Goal: Task Accomplishment & Management: Complete application form

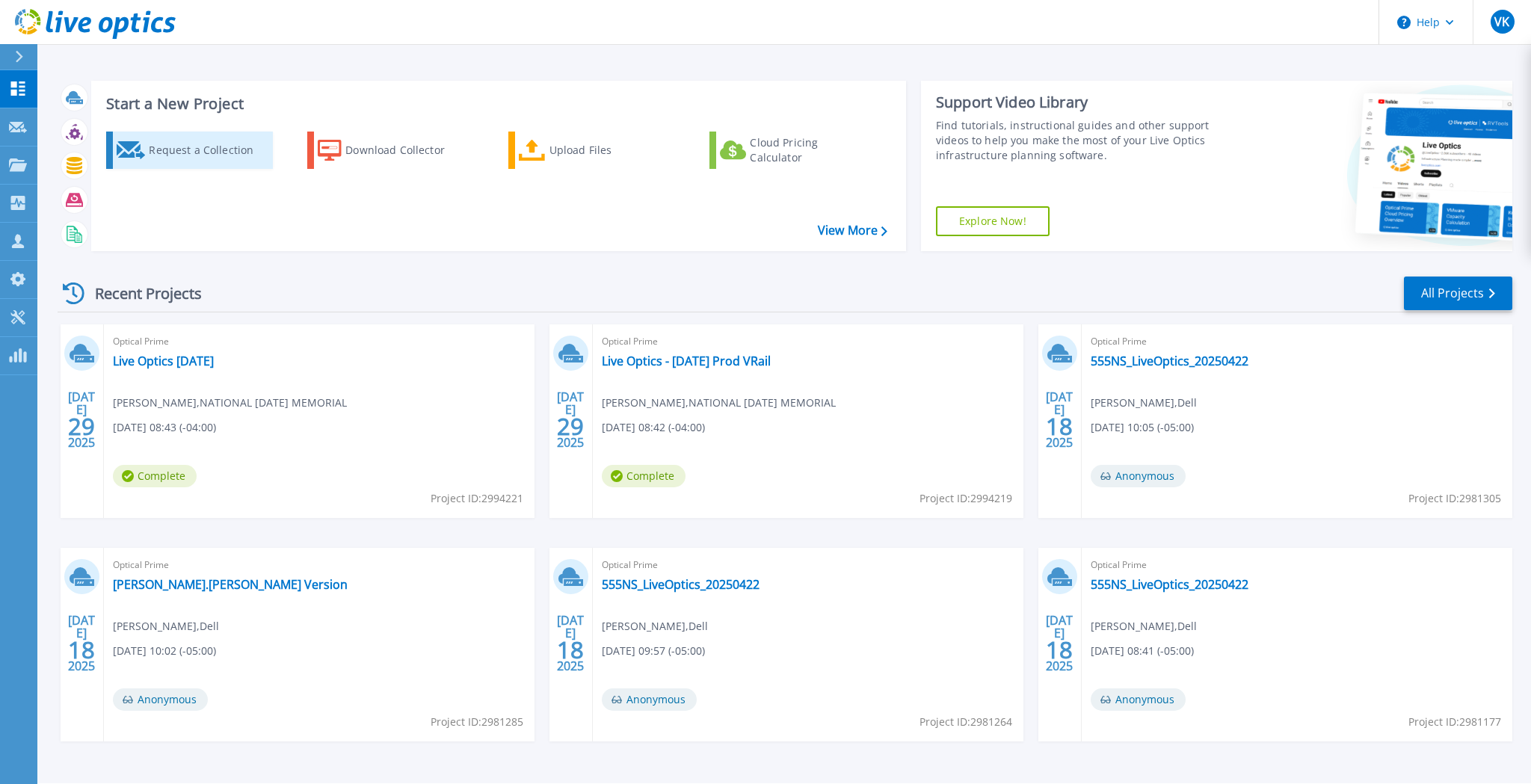
click at [204, 139] on div "Request a Collection" at bounding box center [209, 150] width 120 height 29
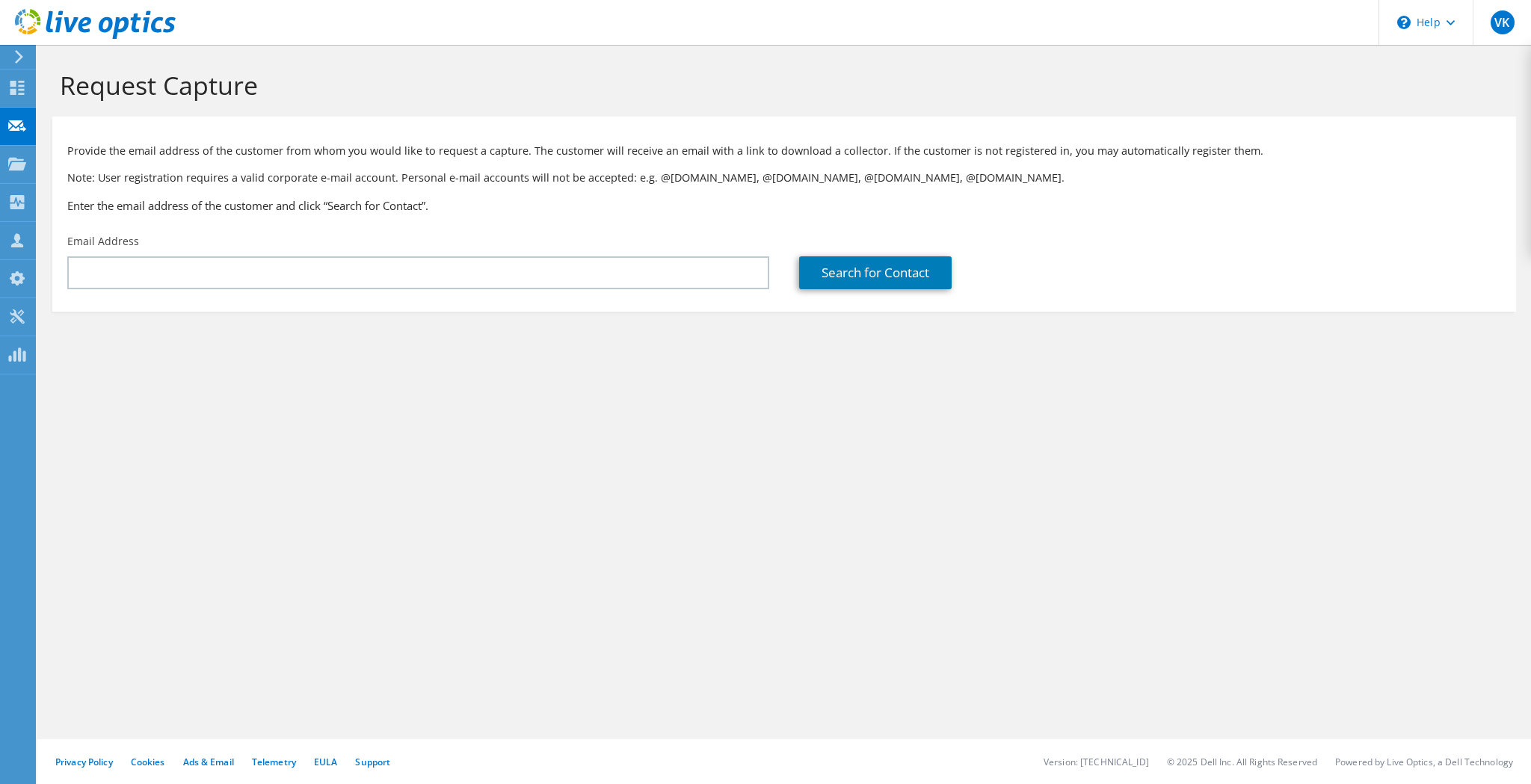
drag, startPoint x: 552, startPoint y: 478, endPoint x: 422, endPoint y: 242, distance: 269.4
click at [552, 478] on div "Request Capture Provide the email address of the customer from whom you would l…" at bounding box center [784, 415] width 1494 height 740
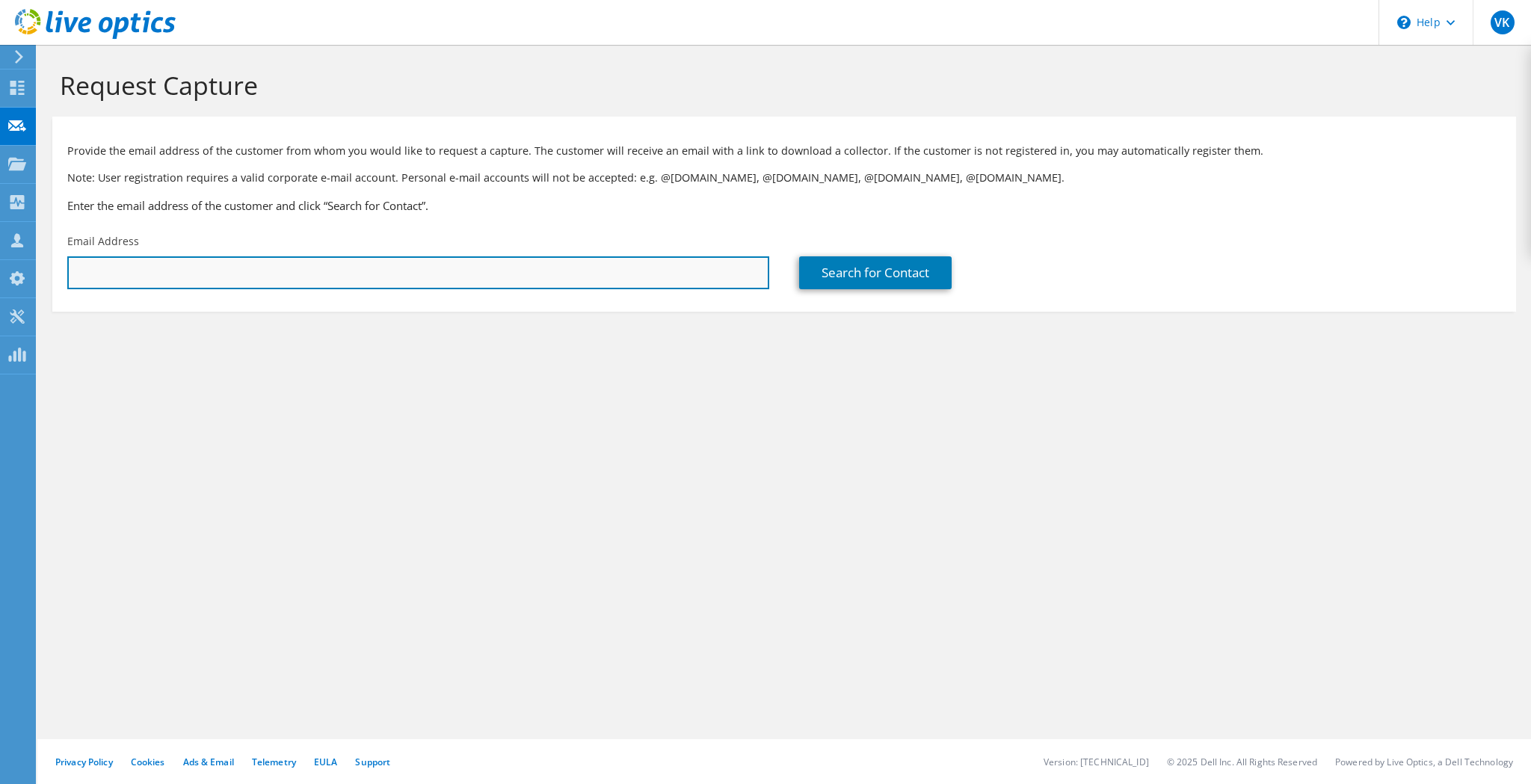
click at [409, 265] on input "text" at bounding box center [418, 273] width 702 height 33
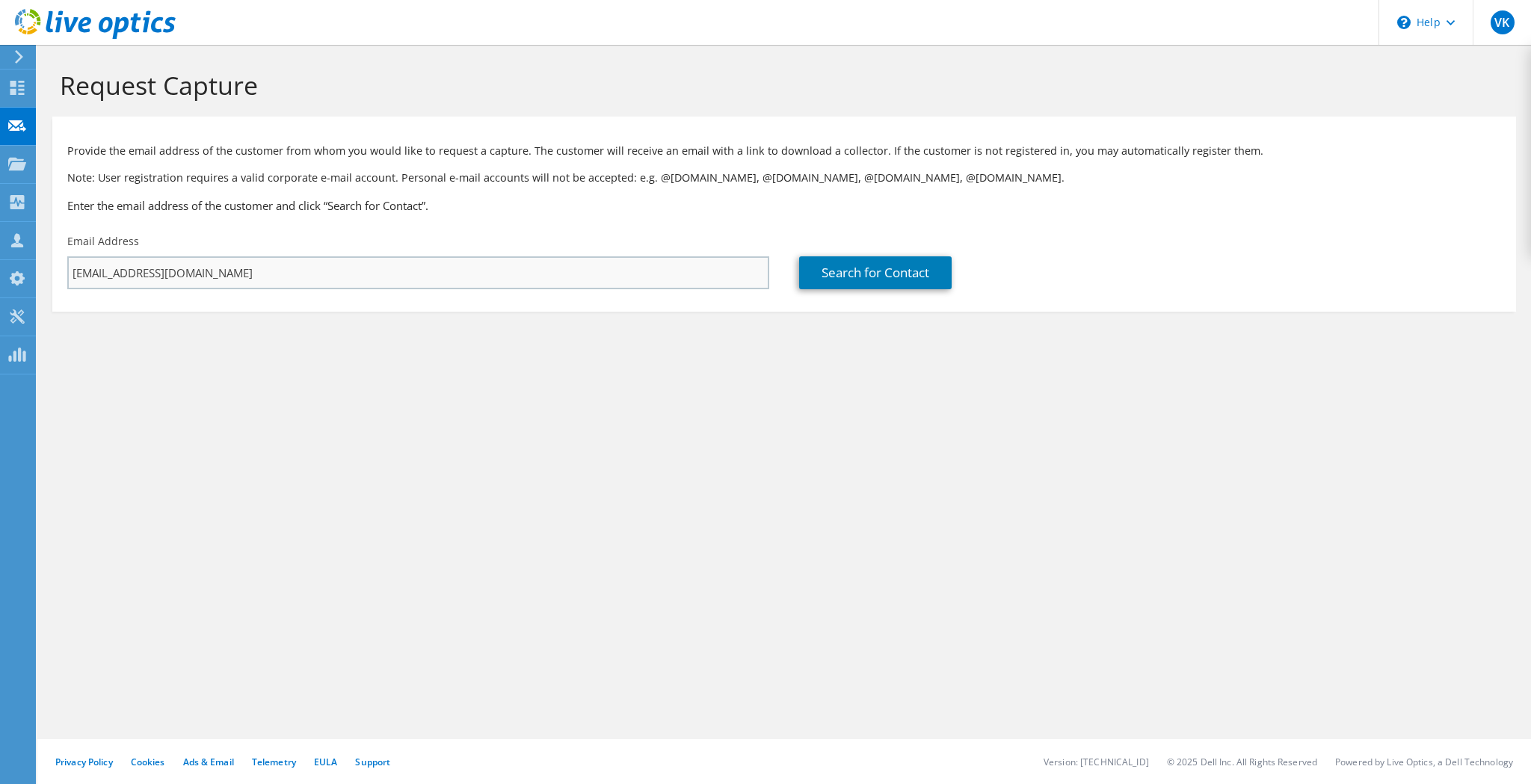
click at [99, 272] on input "[EMAIL_ADDRESS][DOMAIN_NAME]" at bounding box center [418, 273] width 702 height 33
click at [871, 268] on link "Search for Contact" at bounding box center [874, 273] width 152 height 33
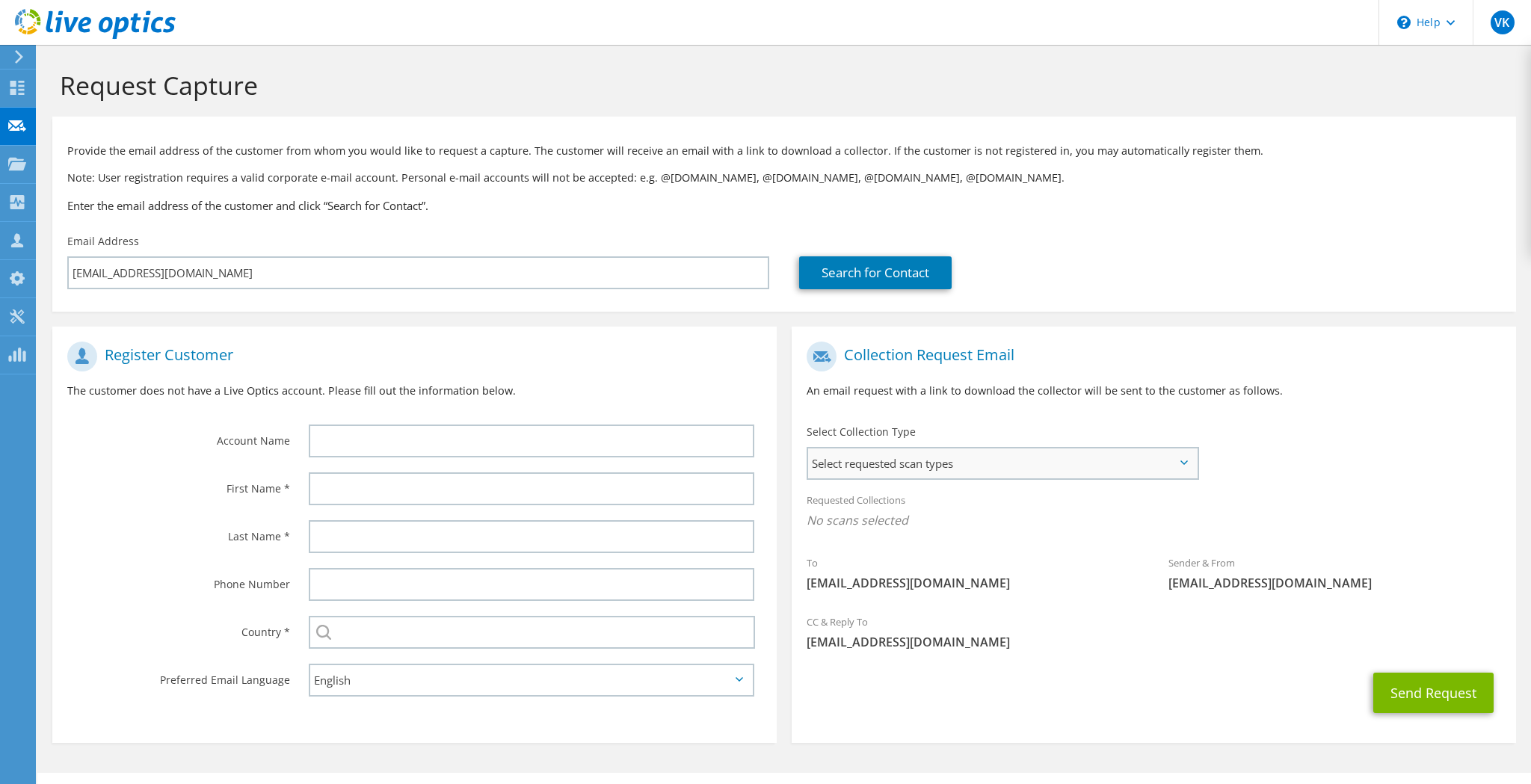
click at [1011, 464] on span "Select requested scan types" at bounding box center [1003, 463] width 389 height 29
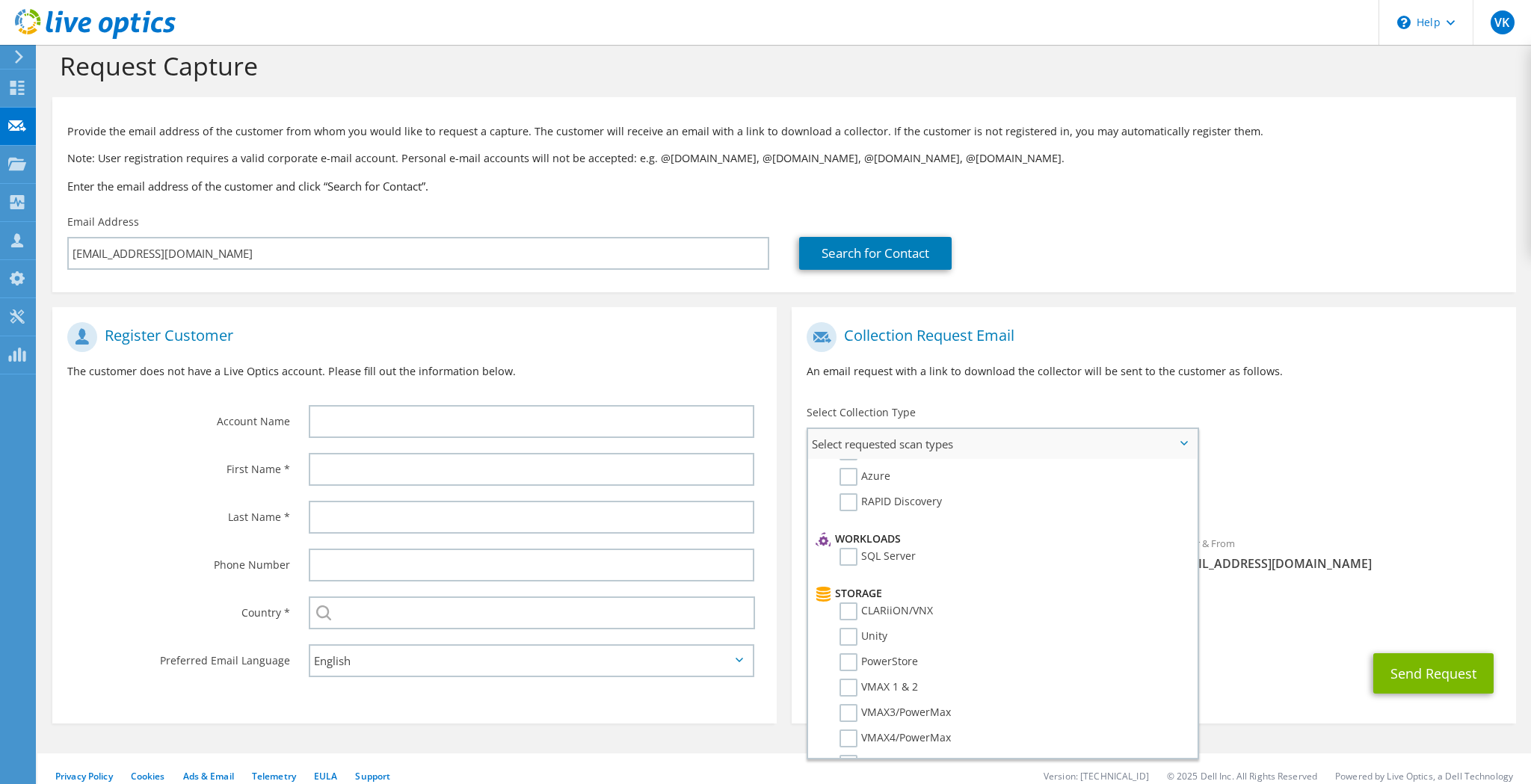
scroll to position [167, 0]
click at [850, 608] on label "Unity" at bounding box center [864, 610] width 48 height 18
click at [0, 0] on input "Unity" at bounding box center [0, 0] width 0 height 0
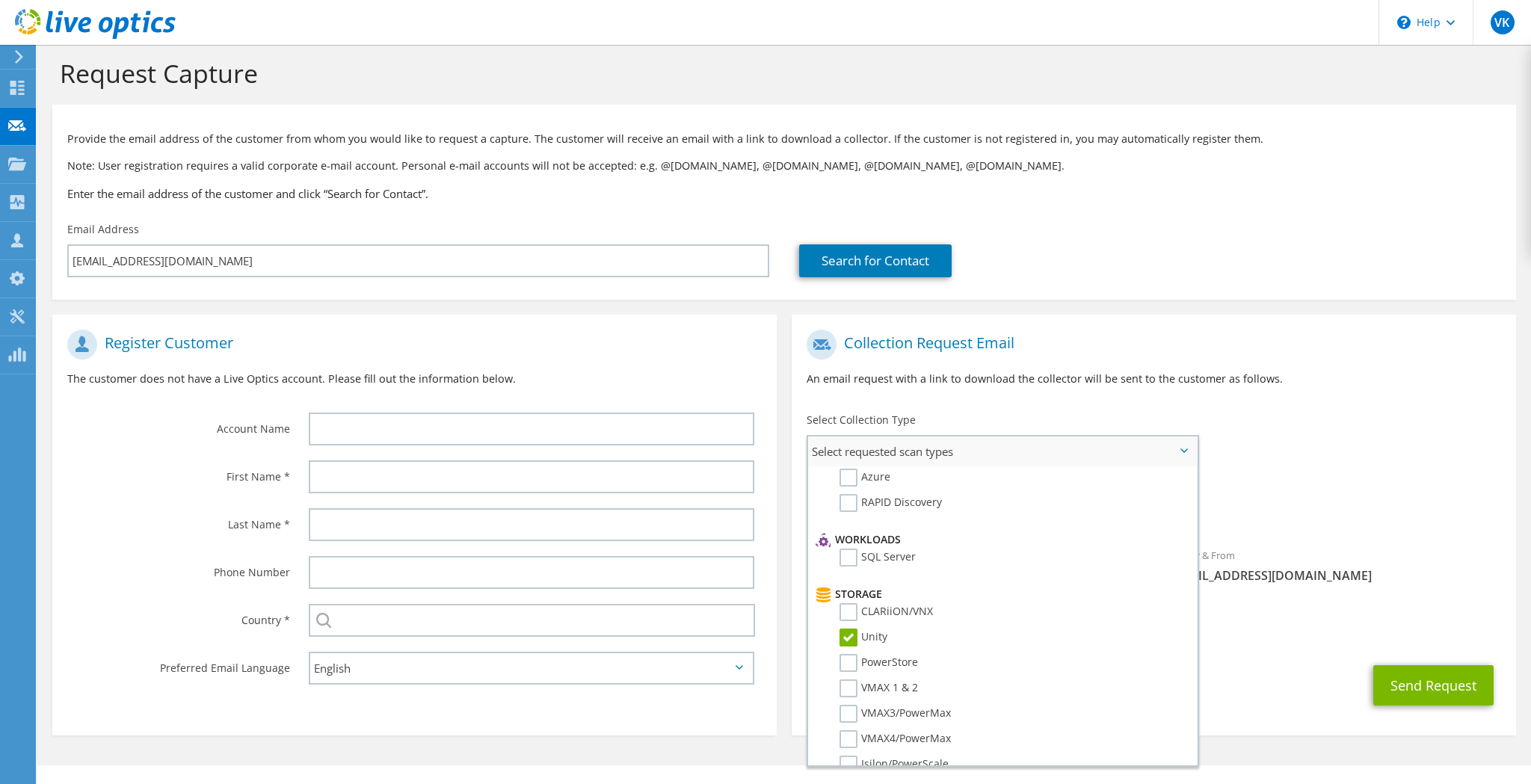
scroll to position [144, 0]
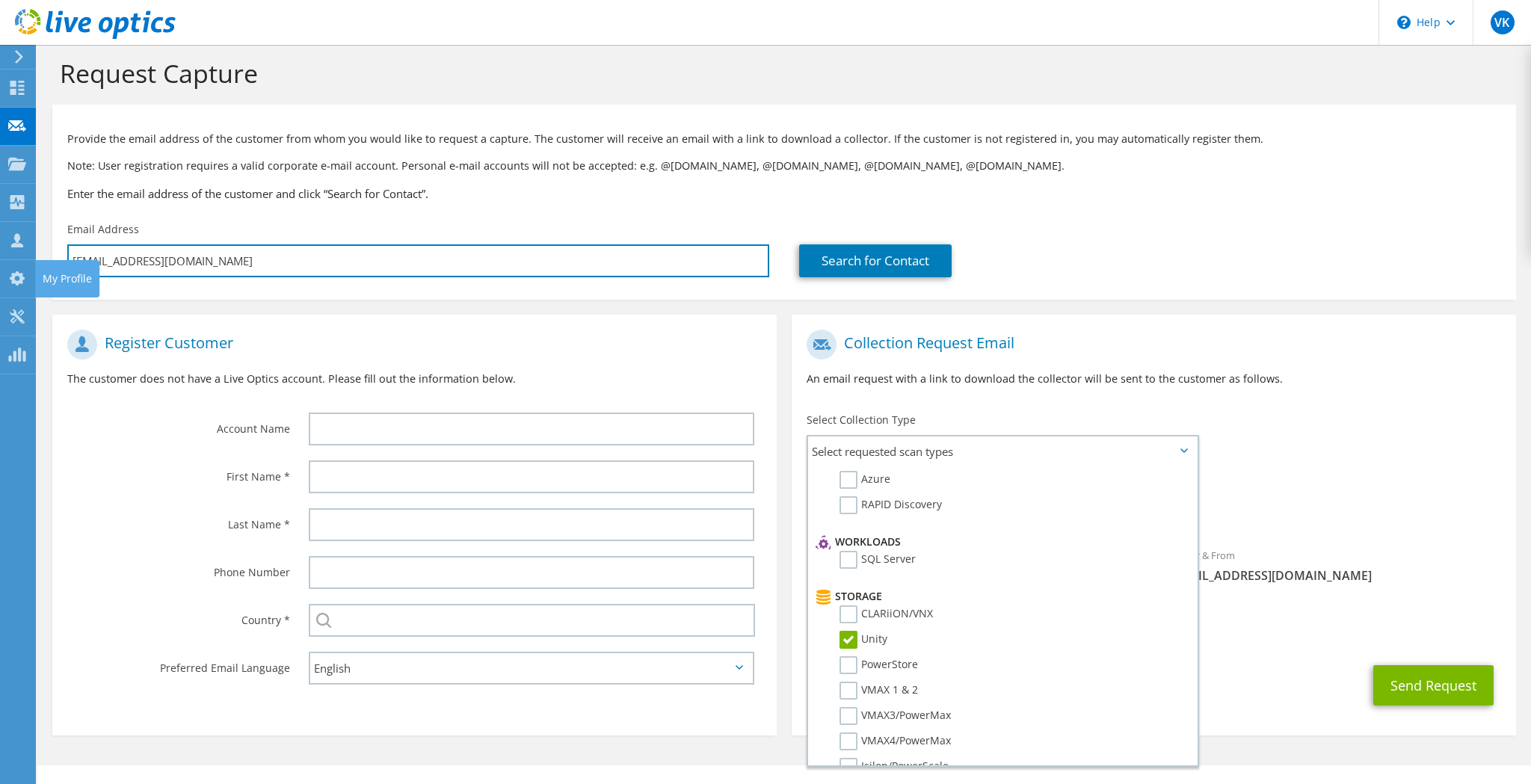
drag, startPoint x: 413, startPoint y: 271, endPoint x: -10, endPoint y: 263, distance: 423.1
click at [0, 263] on html "VK Partner Team Member [PERSON_NAME] [EMAIL_ADDRESS][DOMAIN_NAME] Presidio My P…" at bounding box center [766, 380] width 1531 height 784
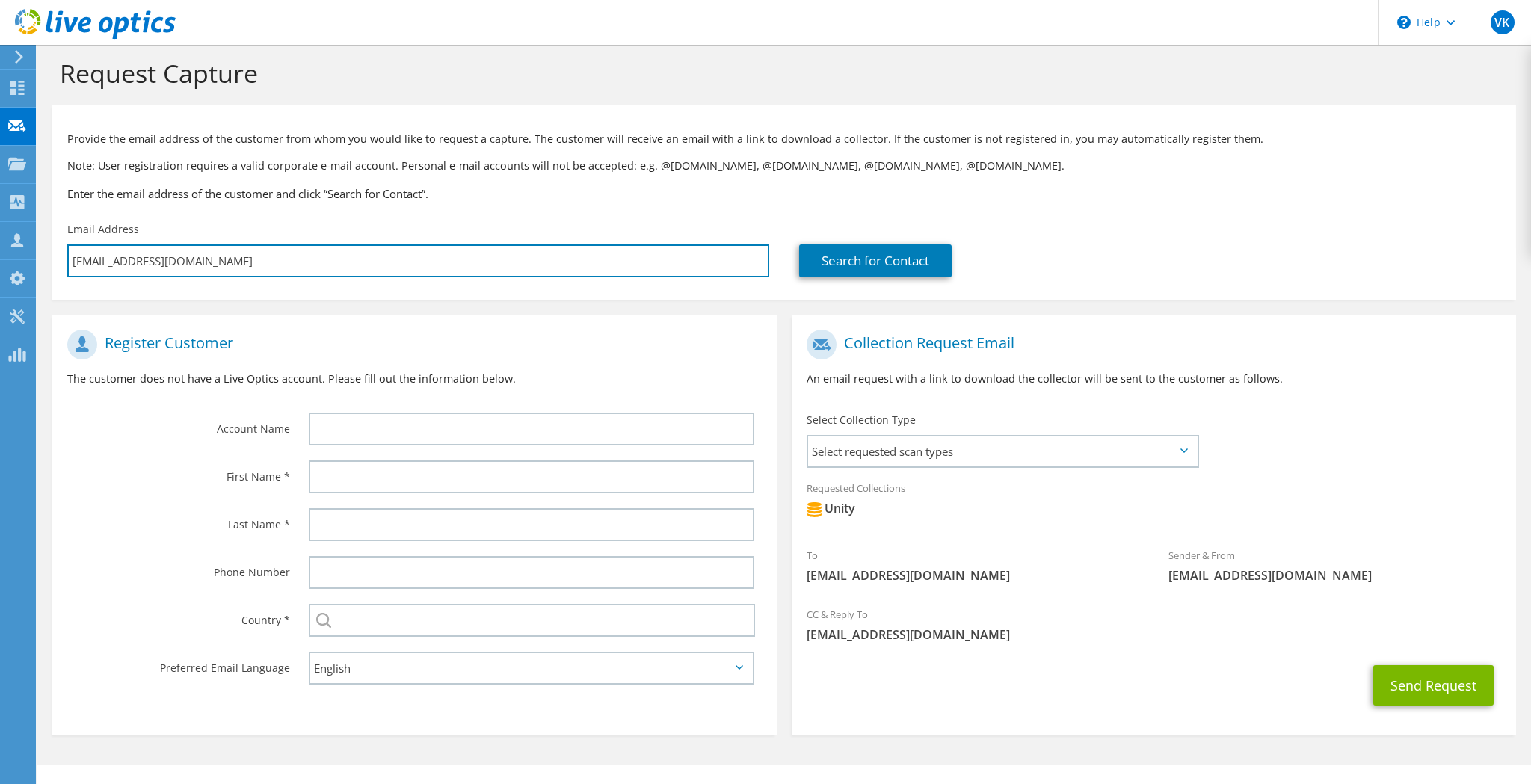
paste input "ehale@actmanre"
type input "[EMAIL_ADDRESS][DOMAIN_NAME]"
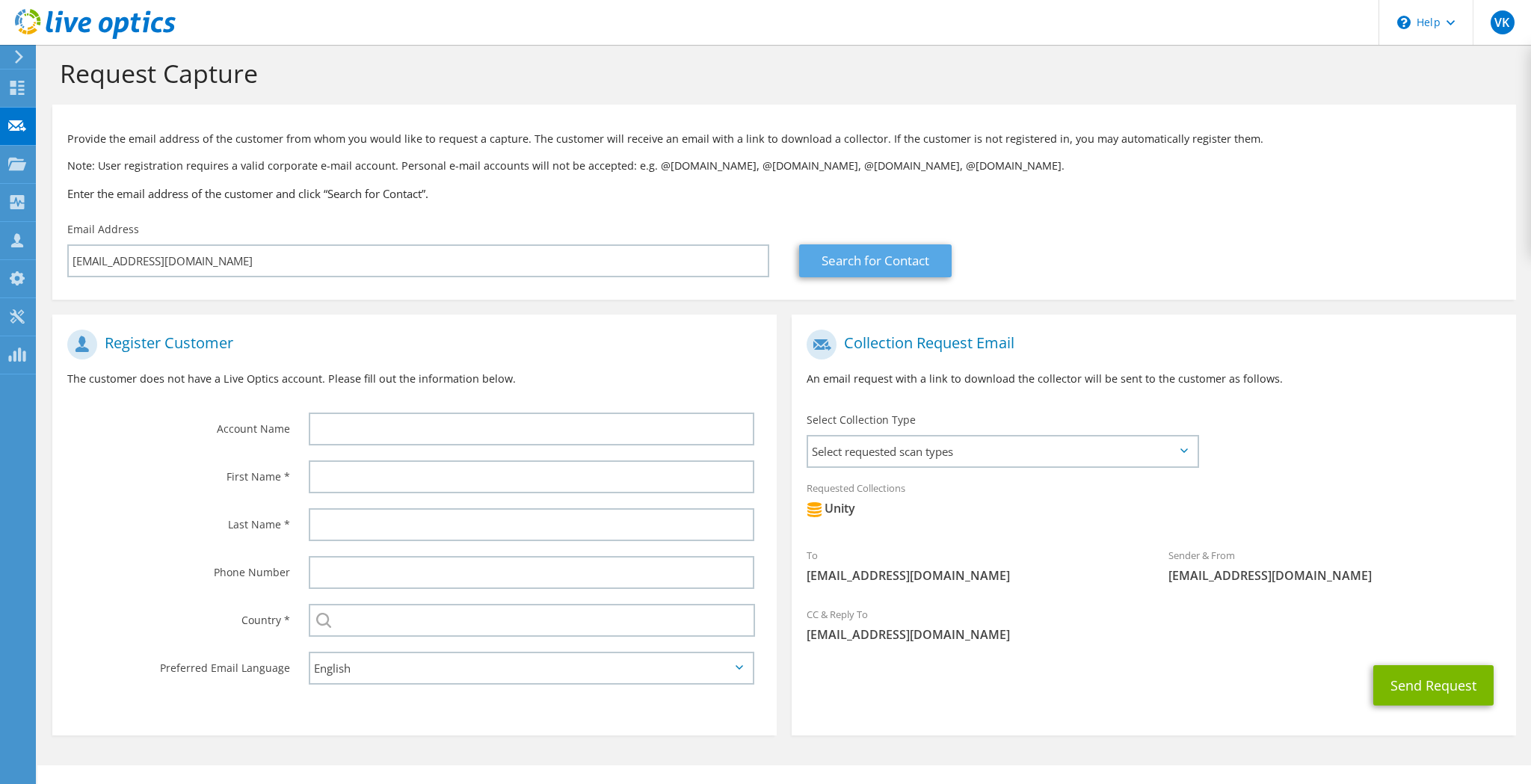
click at [845, 266] on link "Search for Contact" at bounding box center [874, 261] width 152 height 33
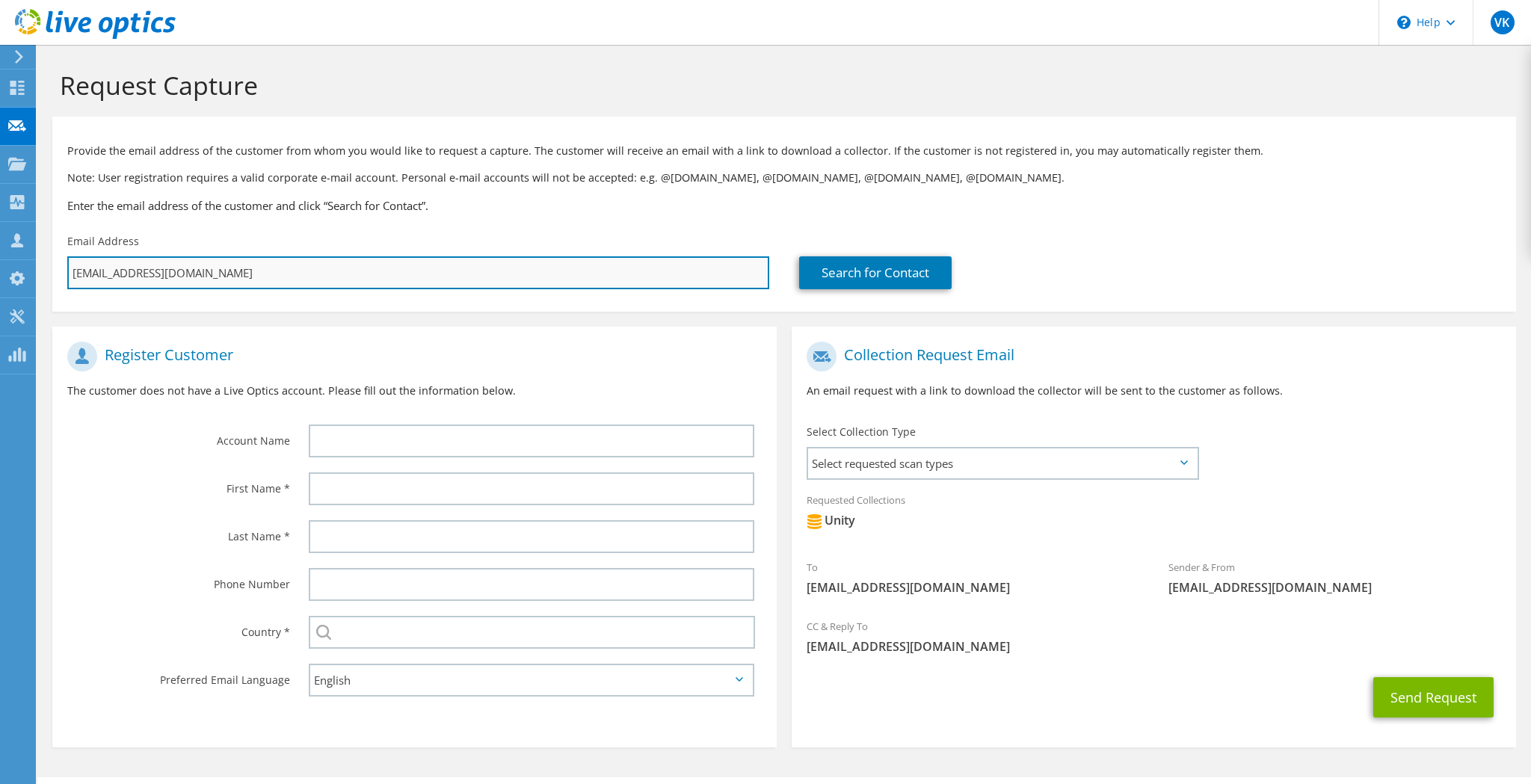
click at [219, 267] on input "[EMAIL_ADDRESS][DOMAIN_NAME]" at bounding box center [418, 273] width 702 height 33
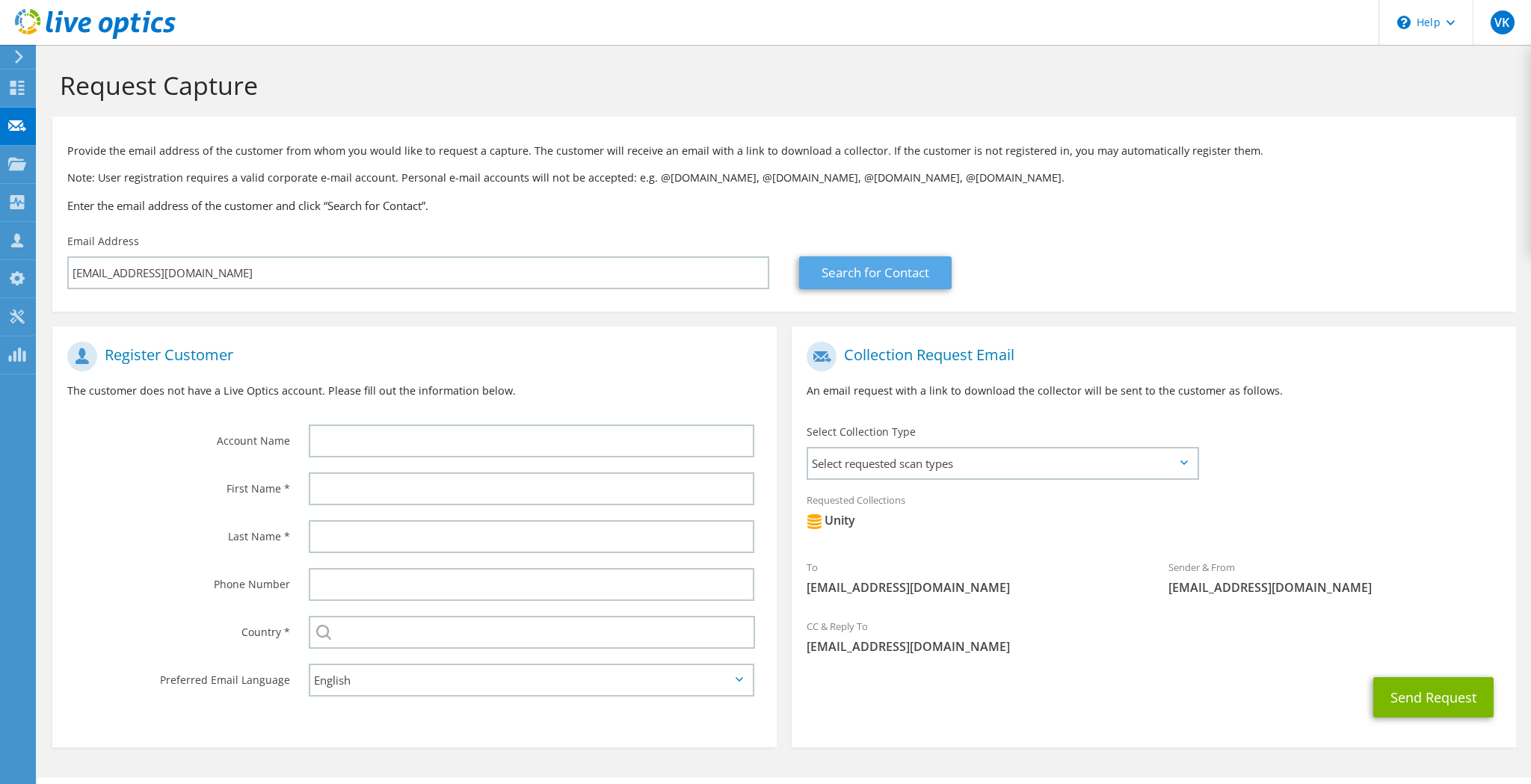
click at [866, 269] on link "Search for Contact" at bounding box center [874, 273] width 152 height 33
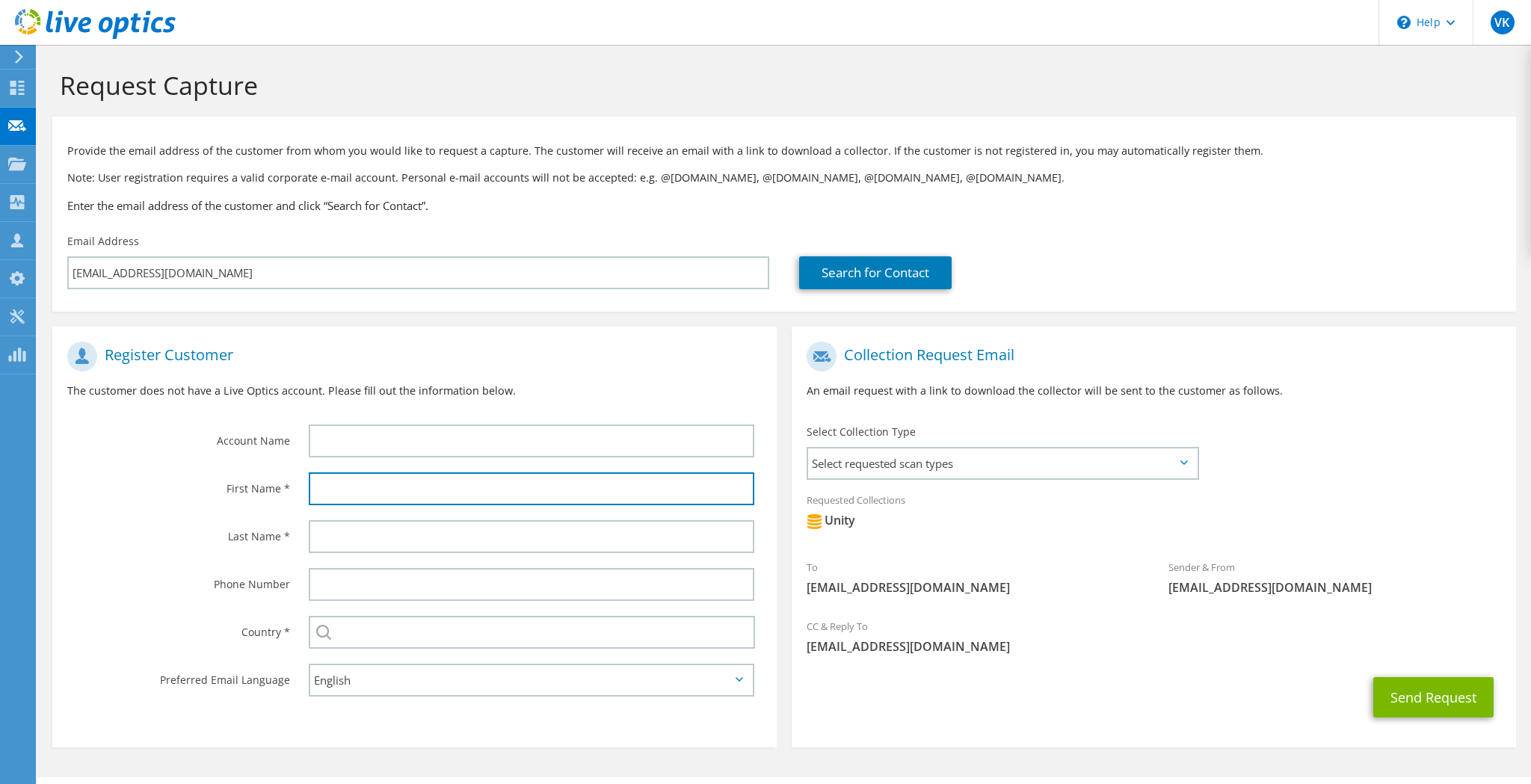
paste input "[PERSON_NAME]"
type input "[PERSON_NAME]"
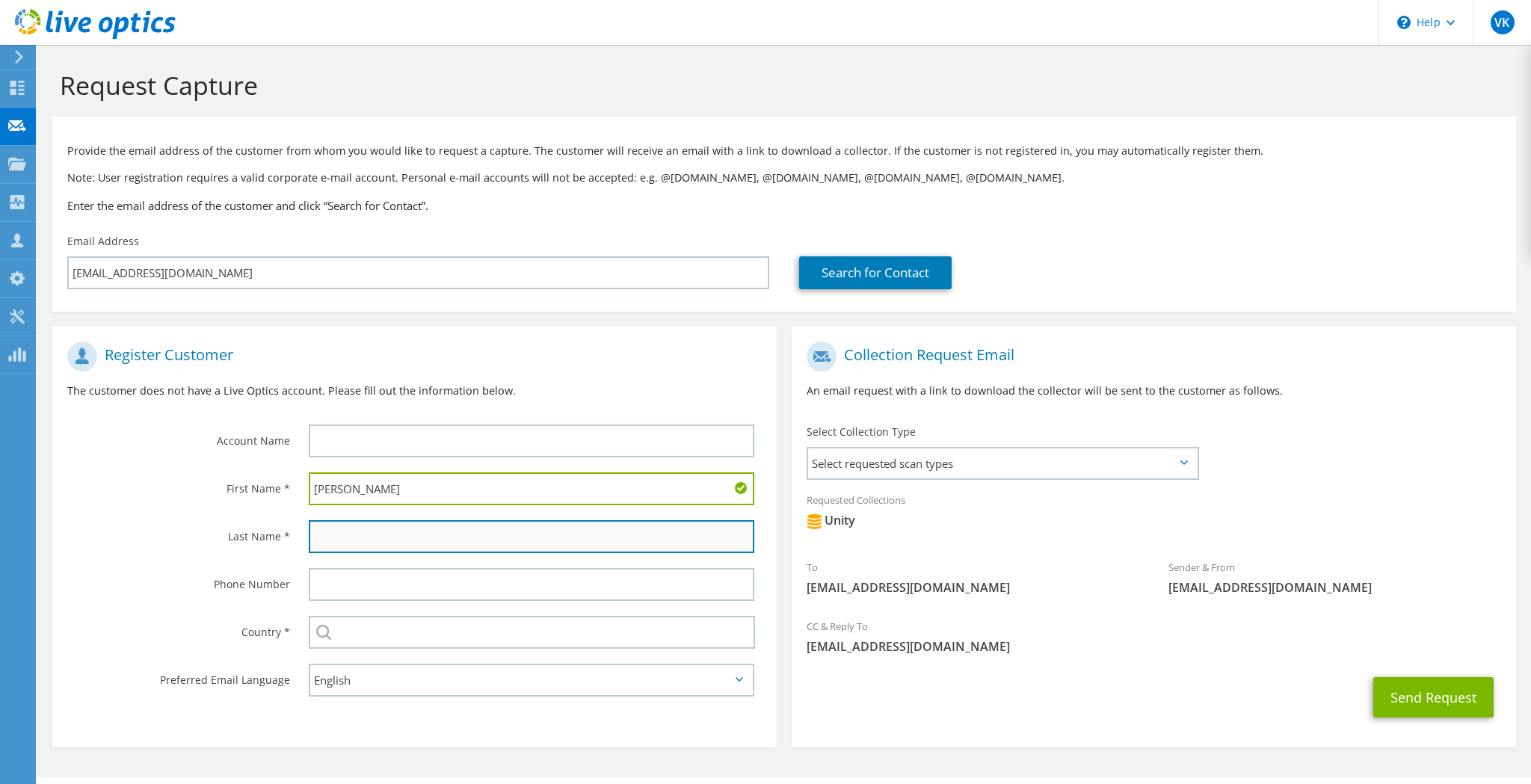
paste input "[PERSON_NAME]"
type input "[PERSON_NAME]"
click at [449, 490] on input "[PERSON_NAME]" at bounding box center [532, 490] width 446 height 33
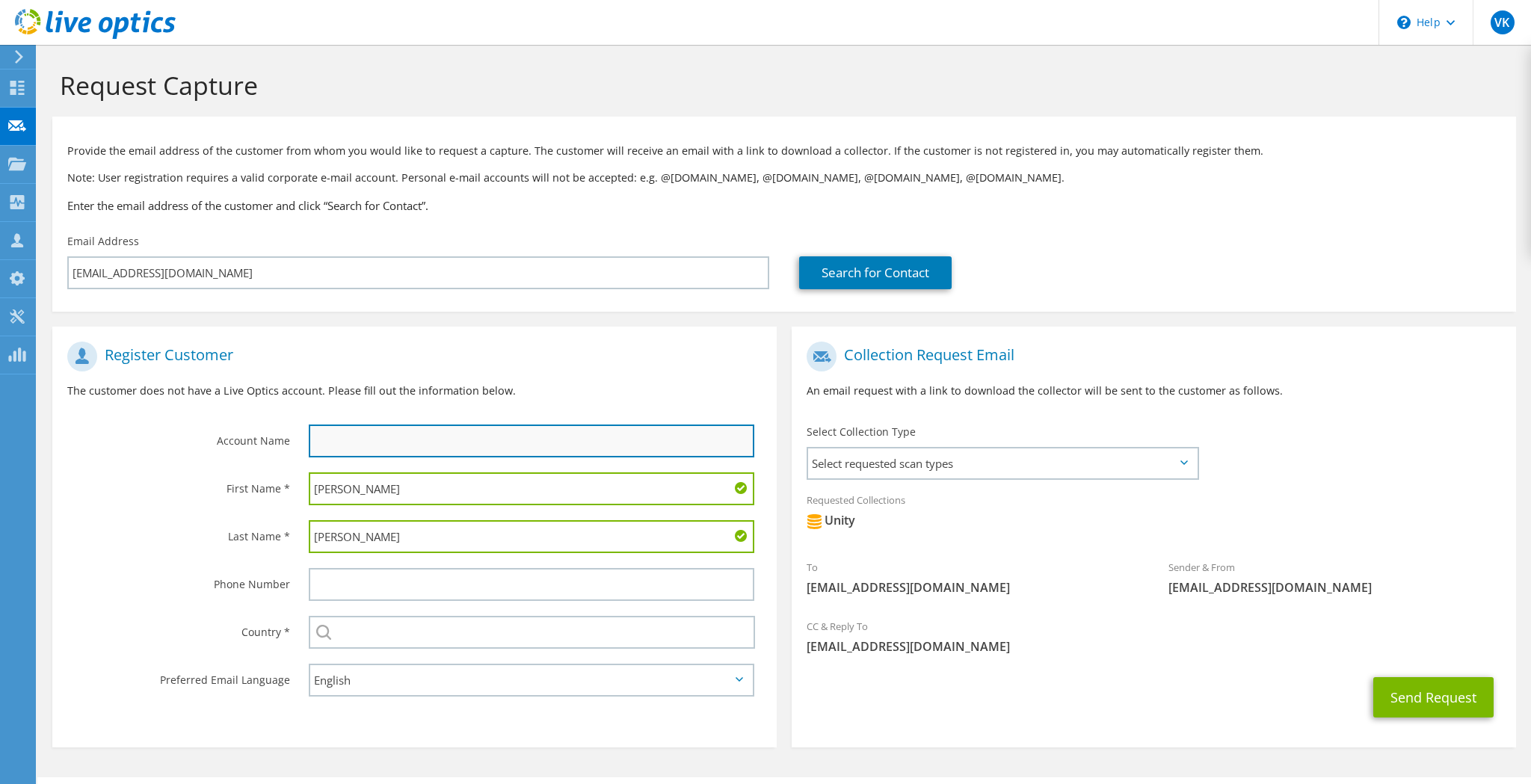
click at [423, 438] on input "text" at bounding box center [532, 442] width 446 height 33
paste input "Actuarial Management Resources"
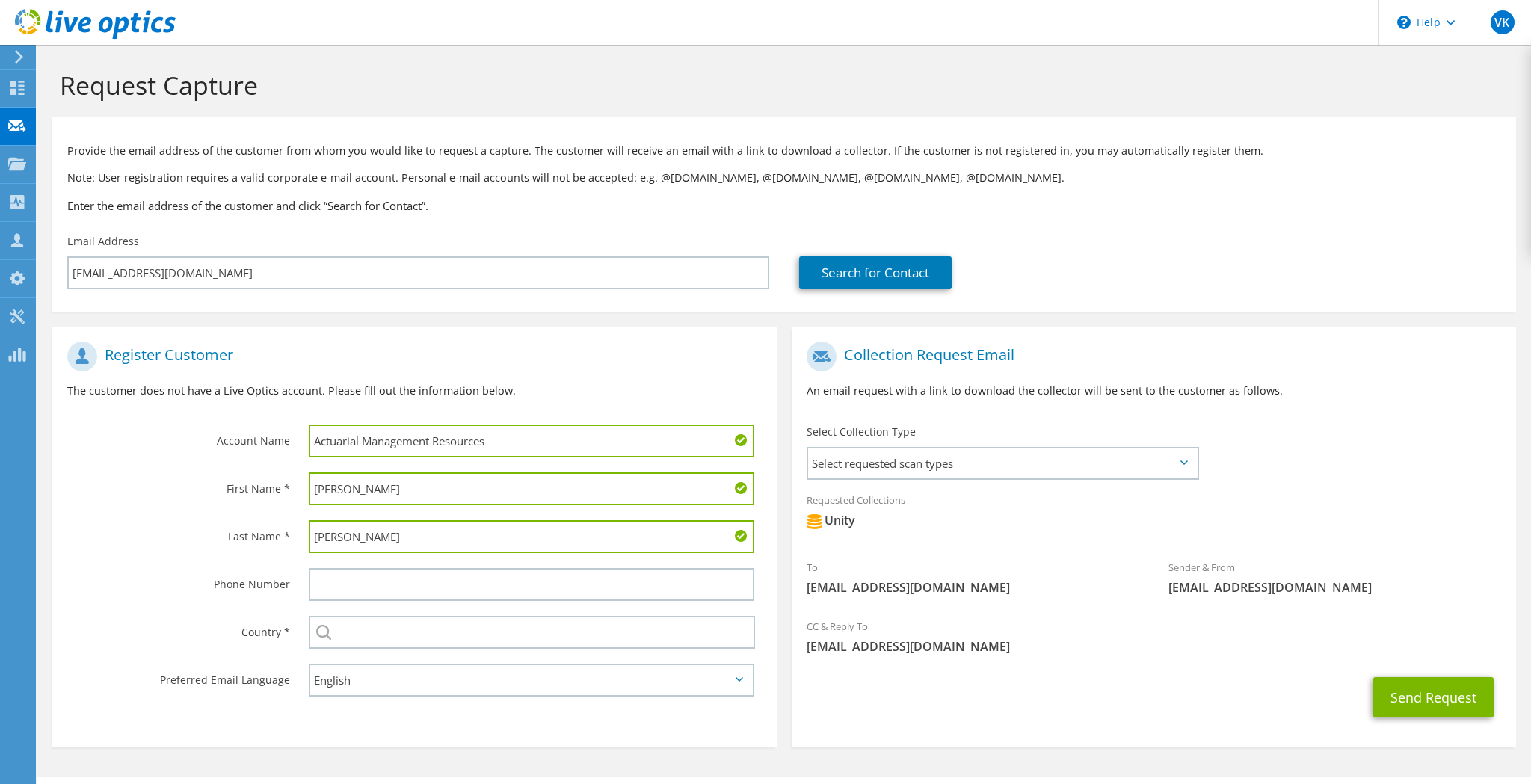
type input "Actuarial Management Resources"
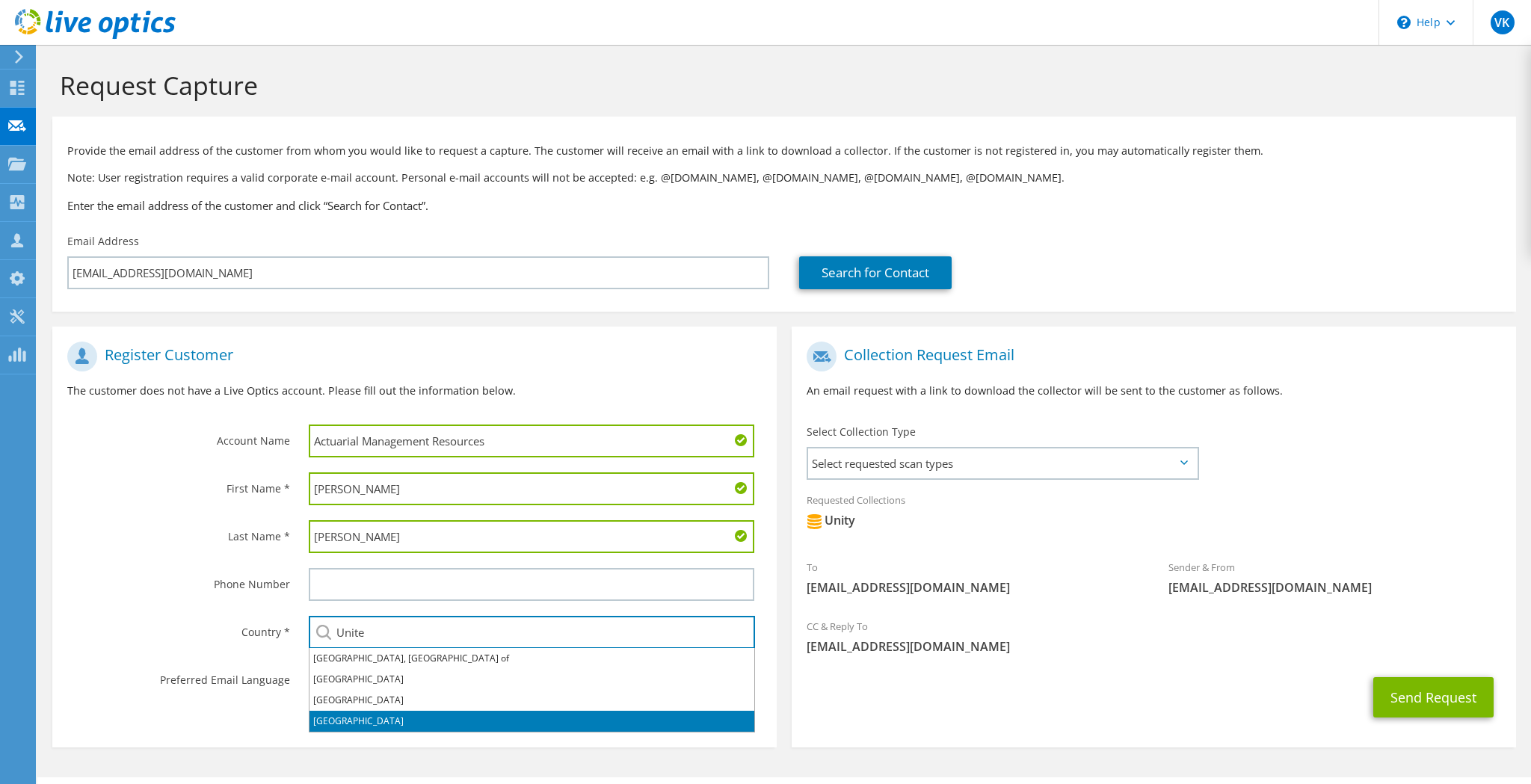
click at [382, 717] on li "[GEOGRAPHIC_DATA]" at bounding box center [531, 721] width 445 height 21
type input "[GEOGRAPHIC_DATA]"
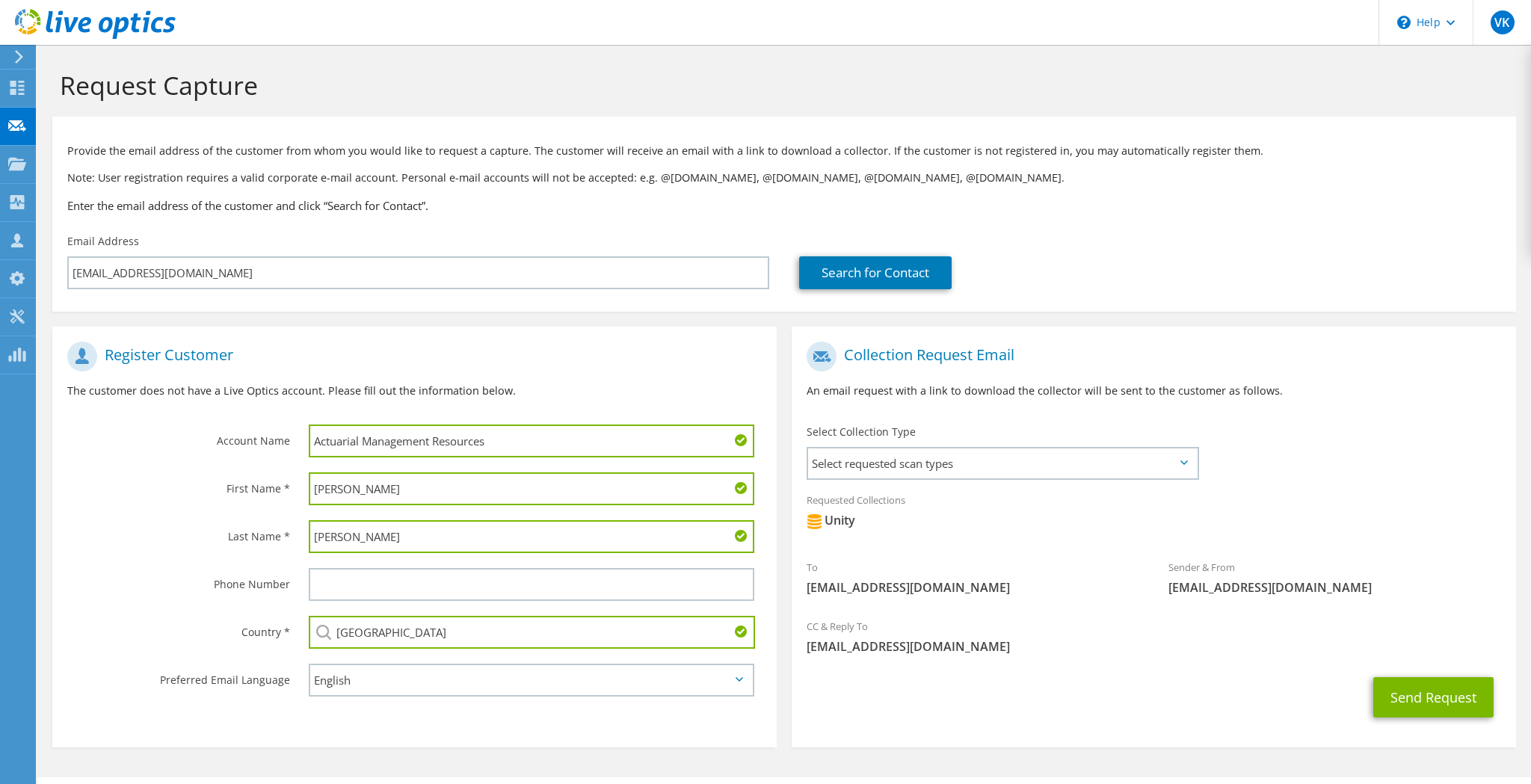
click at [1399, 436] on div "To [EMAIL_ADDRESS][DOMAIN_NAME] Sender & From [EMAIL_ADDRESS][DOMAIN_NAME]" at bounding box center [1154, 473] width 724 height 277
click at [1101, 459] on span "Select requested scan types" at bounding box center [1003, 463] width 389 height 29
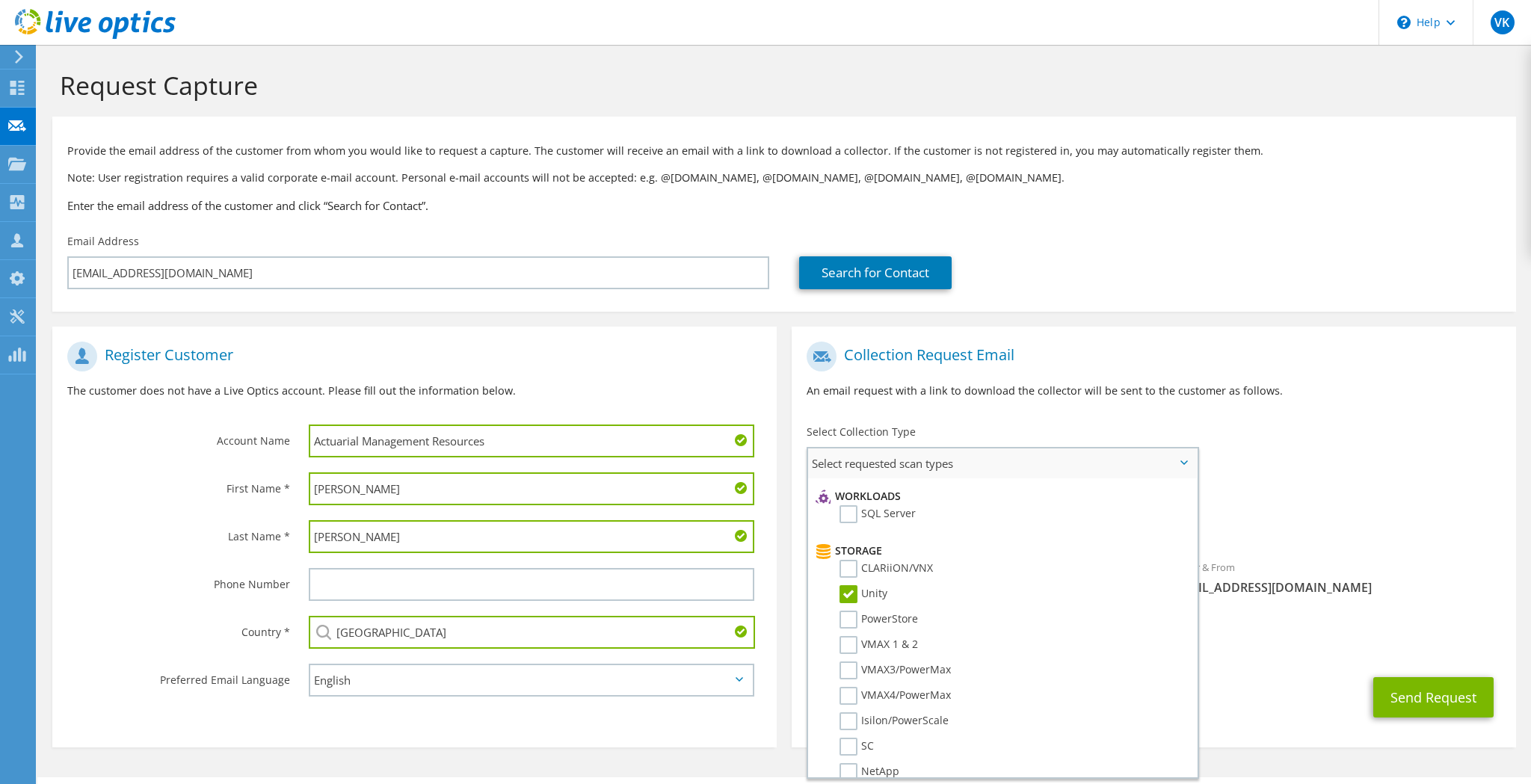
scroll to position [202, 0]
click at [1392, 467] on div "To [EMAIL_ADDRESS][DOMAIN_NAME] Sender & From [EMAIL_ADDRESS][DOMAIN_NAME]" at bounding box center [1154, 473] width 724 height 277
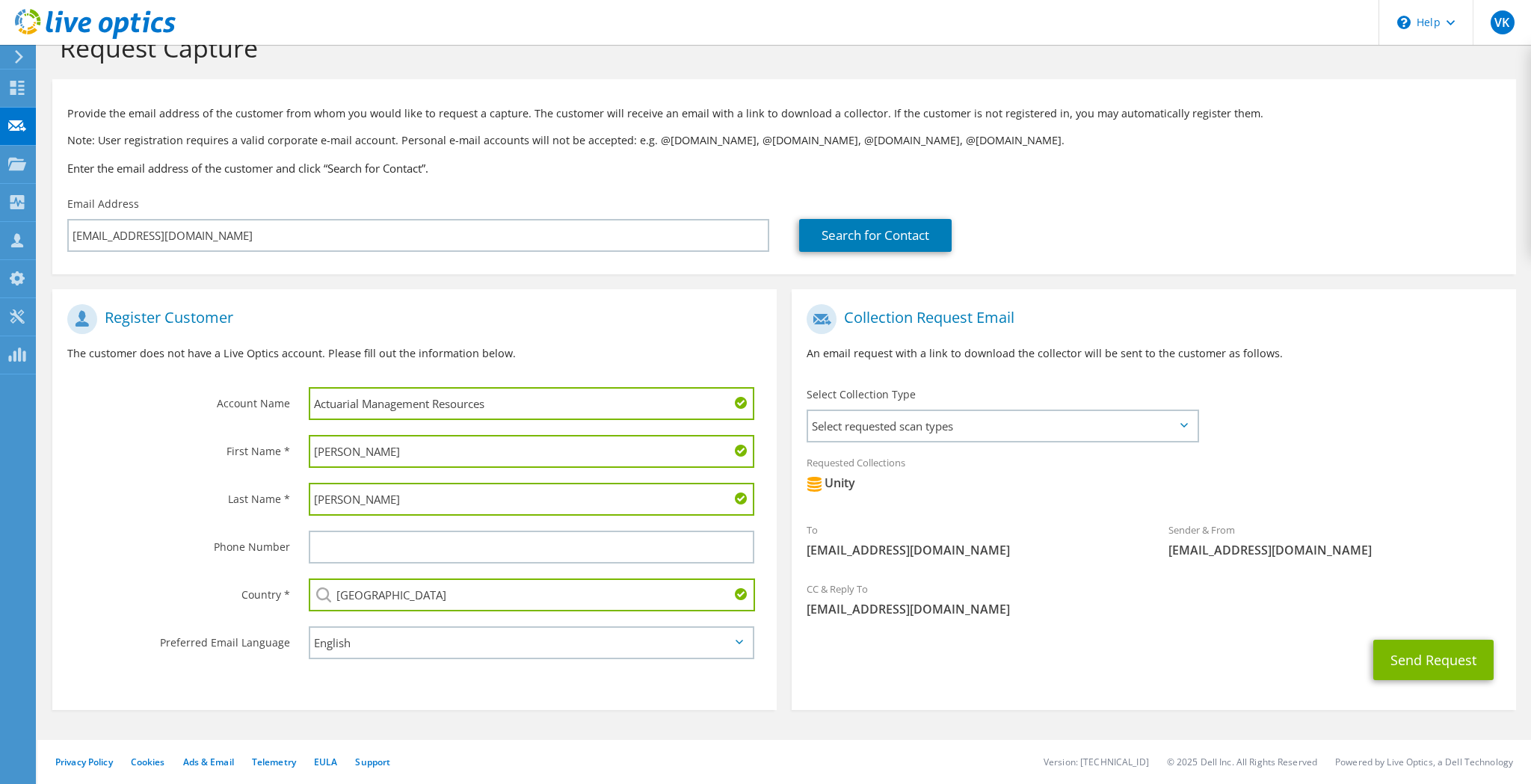
scroll to position [36, 0]
click at [1426, 661] on button "Send Request" at bounding box center [1434, 660] width 121 height 40
